Goal: Task Accomplishment & Management: Use online tool/utility

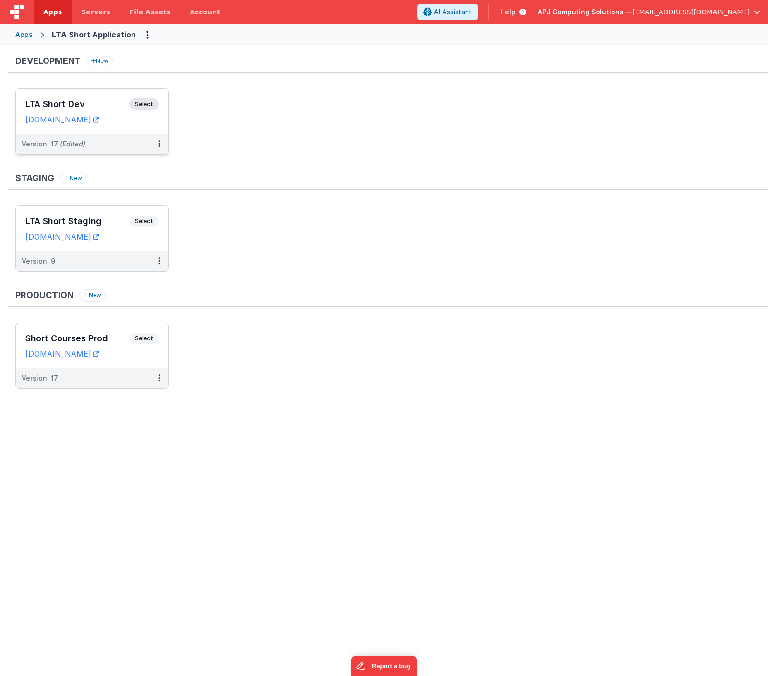
click at [145, 102] on span "Select" at bounding box center [144, 104] width 30 height 12
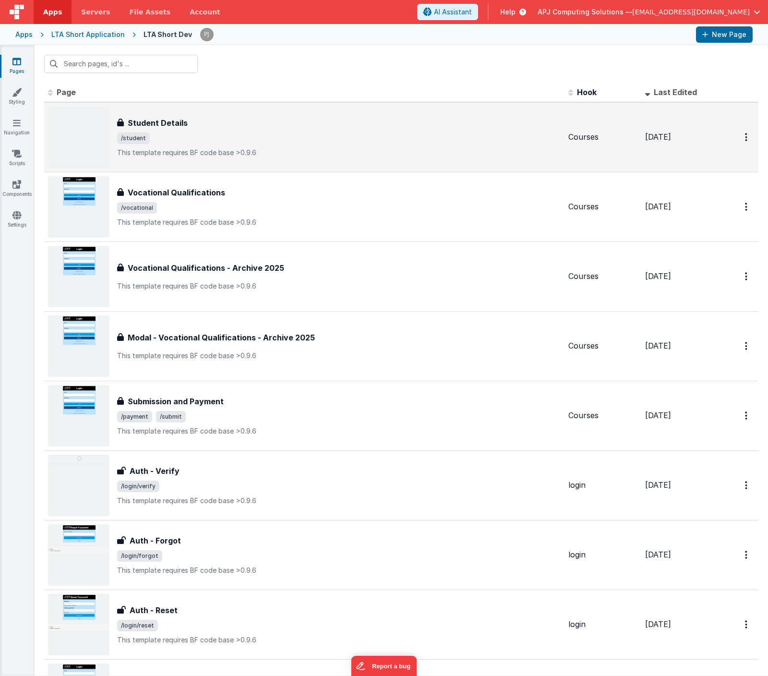
click at [157, 127] on h3 "Student Details" at bounding box center [158, 123] width 60 height 12
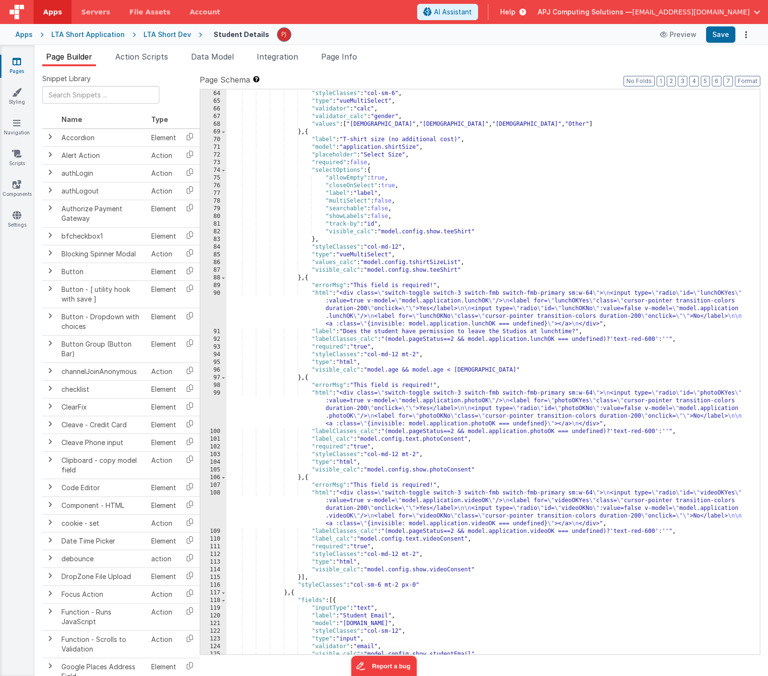
scroll to position [485, 0]
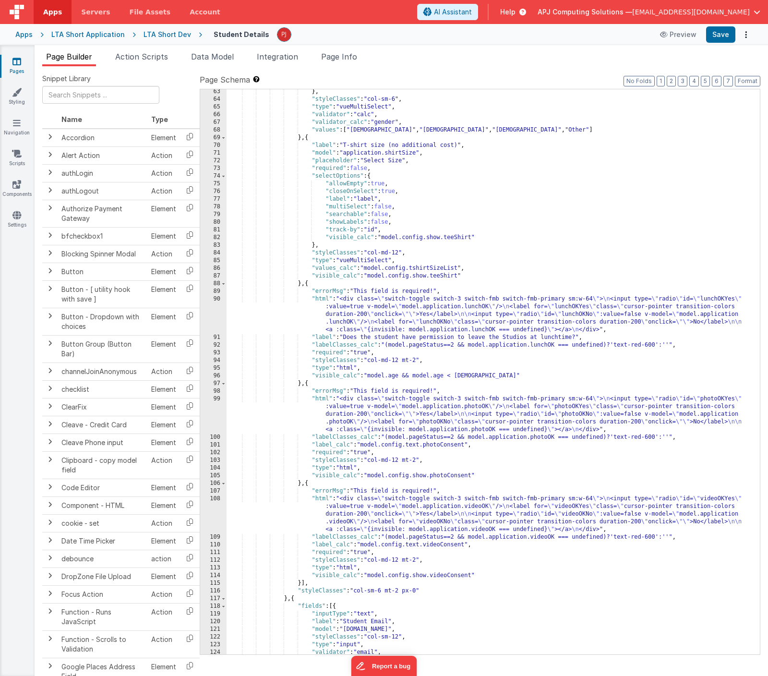
click at [476, 549] on div "} , "styleClasses" : "col-sm-6" , "type" : "vueMultiSelect" , "validator" : "ca…" at bounding box center [493, 378] width 533 height 581
click at [469, 443] on div "} , "styleClasses" : "col-sm-6" , "type" : "vueMultiSelect" , "validator" : "ca…" at bounding box center [493, 378] width 533 height 581
click at [447, 347] on div "} , "styleClasses" : "col-sm-6" , "type" : "vueMultiSelect" , "validator" : "ca…" at bounding box center [493, 378] width 533 height 581
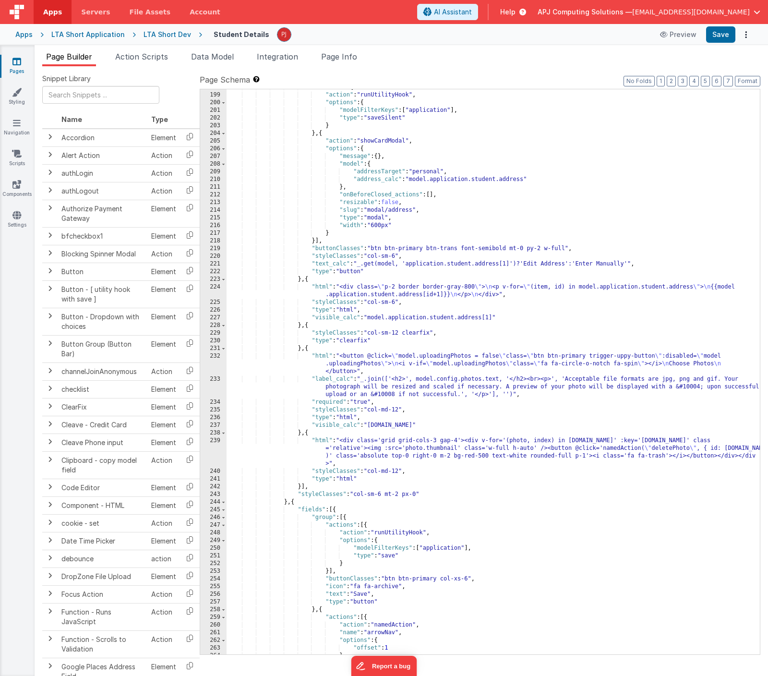
scroll to position [1735, 0]
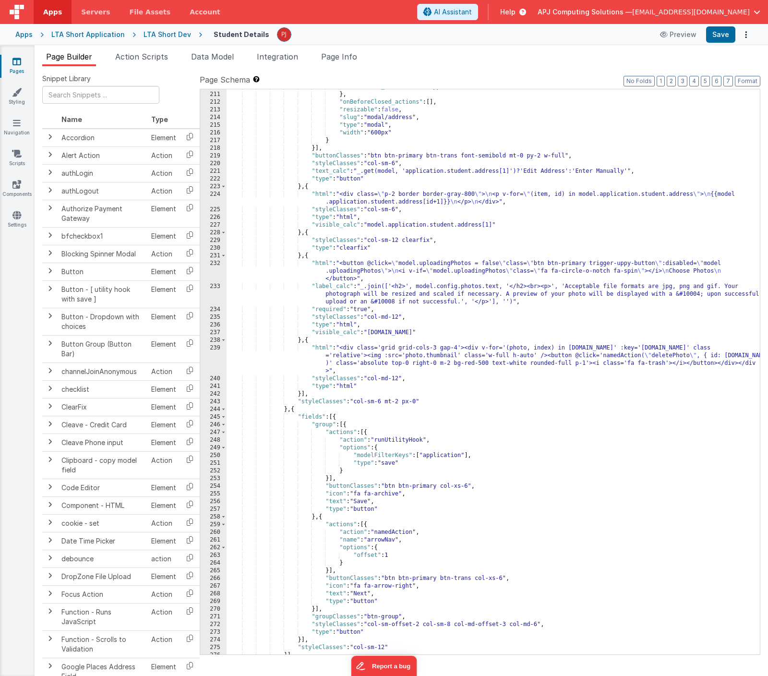
click at [160, 35] on div "LTA Short Dev" at bounding box center [168, 35] width 48 height 10
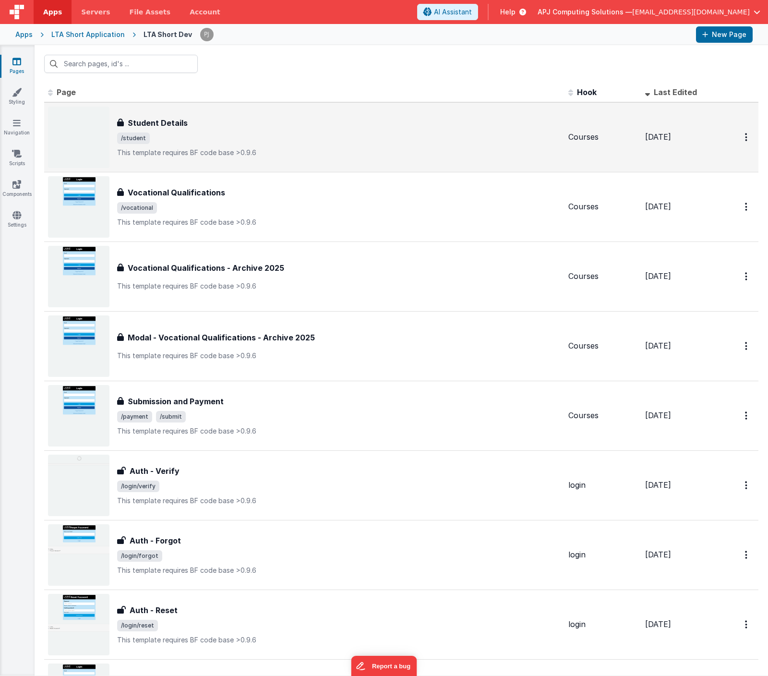
click at [161, 122] on h3 "Student Details" at bounding box center [158, 123] width 60 height 12
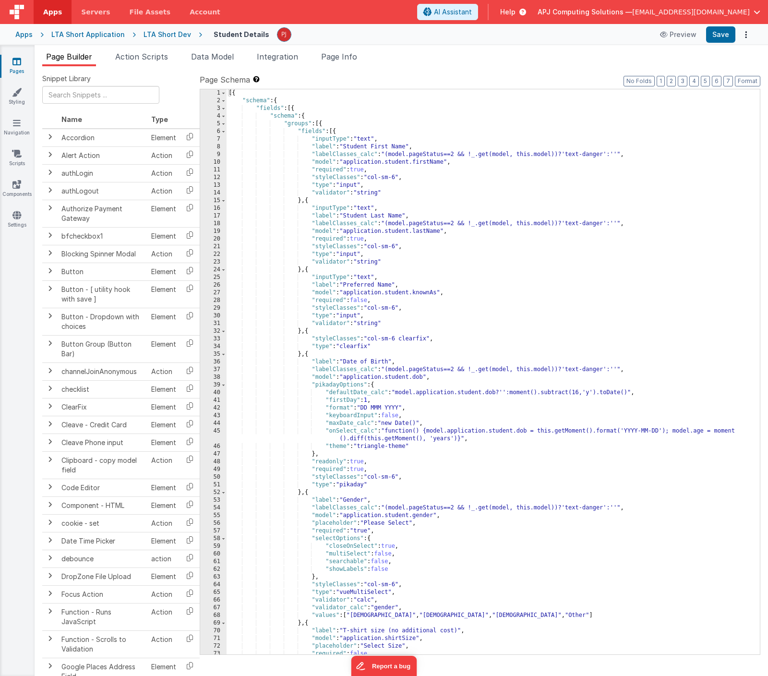
click at [488, 252] on div "[{ "schema" : { "fields" : [{ "schema" : { "groups" : [{ "fields" : [{ "inputTy…" at bounding box center [493, 379] width 533 height 581
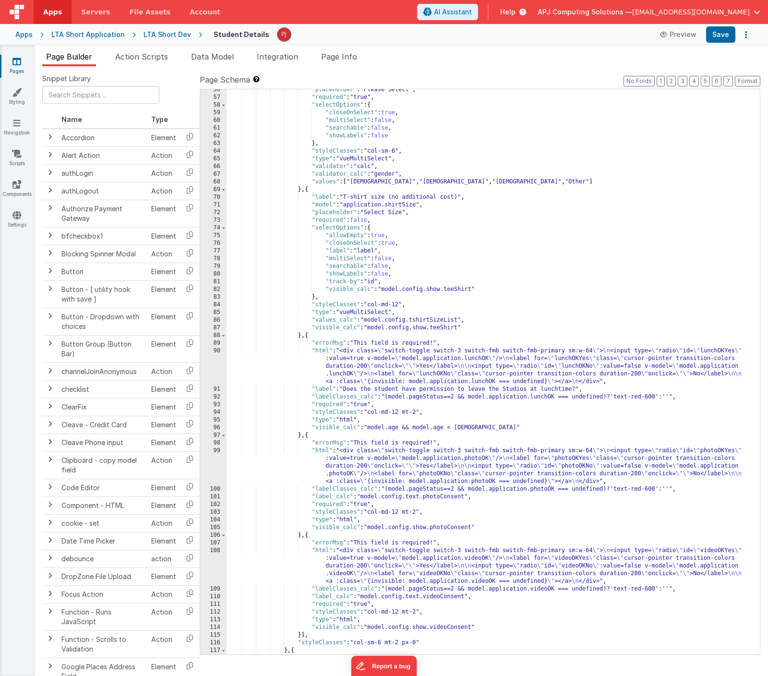
scroll to position [488, 0]
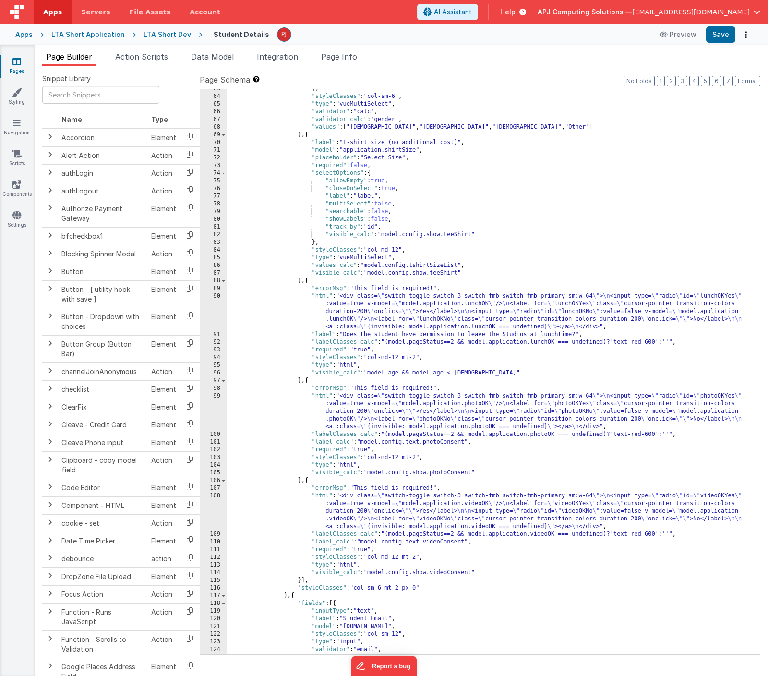
click at [459, 361] on div "} , "styleClasses" : "col-sm-6" , "type" : "vueMultiSelect" , "validator" : "ca…" at bounding box center [493, 375] width 533 height 581
click at [436, 327] on div "} , "styleClasses" : "col-sm-6" , "type" : "vueMultiSelect" , "validator" : "ca…" at bounding box center [493, 375] width 533 height 581
click at [495, 432] on div "} , "styleClasses" : "col-sm-6" , "type" : "vueMultiSelect" , "validator" : "ca…" at bounding box center [493, 375] width 533 height 581
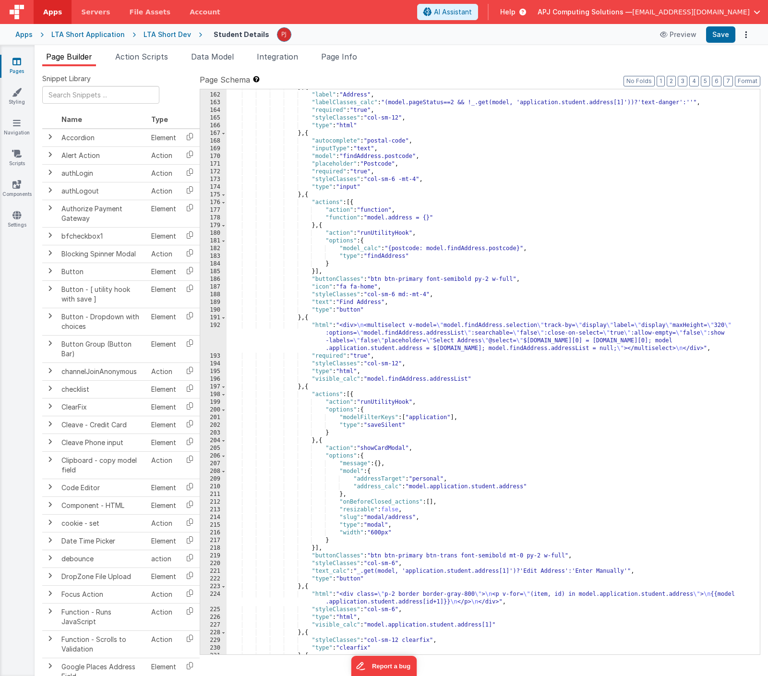
scroll to position [1335, 0]
click at [532, 448] on div "} , { "label" : "Address" , "labelClasses_calc" : "(model.pageStatus==2 && !_.g…" at bounding box center [493, 374] width 533 height 581
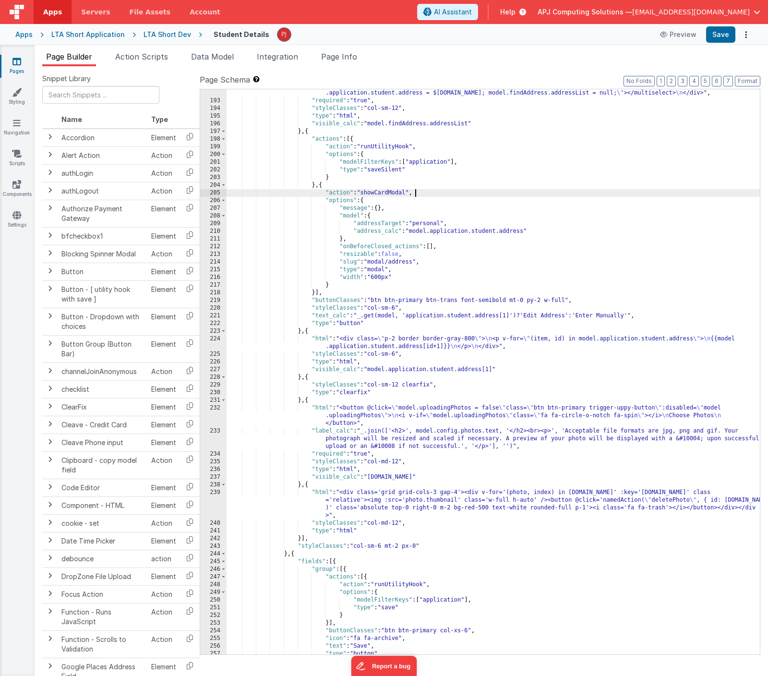
scroll to position [1590, 0]
click at [532, 525] on div ""html" : "<div> \n <multiselect v-model= \" model.findAddress.selection \" trac…" at bounding box center [493, 368] width 533 height 604
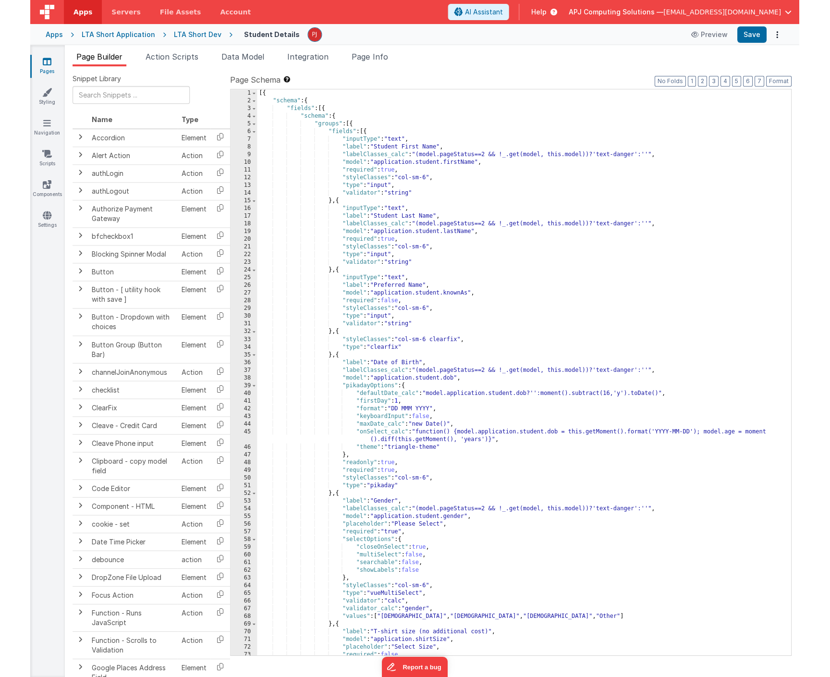
scroll to position [0, 0]
